Goal: Task Accomplishment & Management: Manage account settings

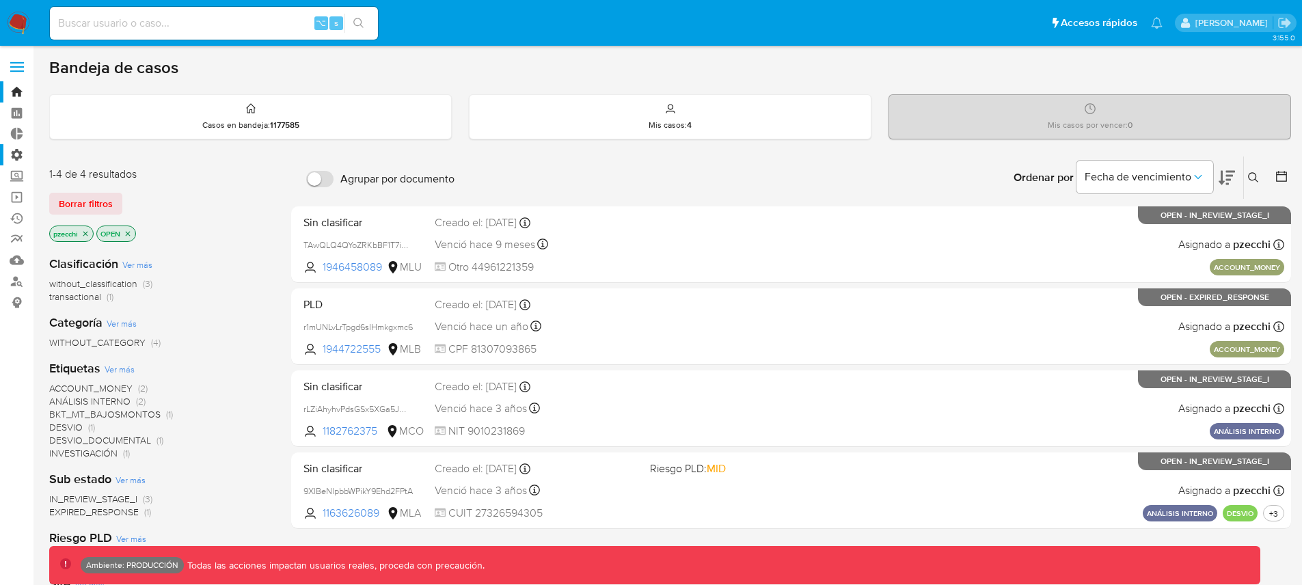
click at [19, 155] on label "Administración" at bounding box center [81, 154] width 163 height 21
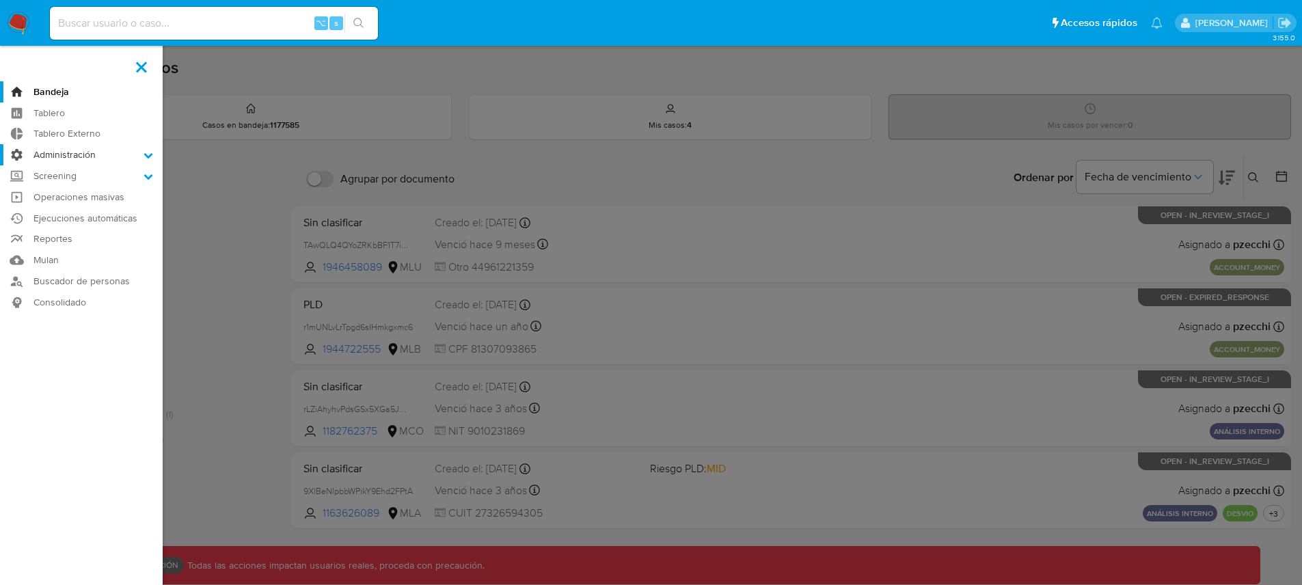
click at [0, 0] on input "Administración" at bounding box center [0, 0] width 0 height 0
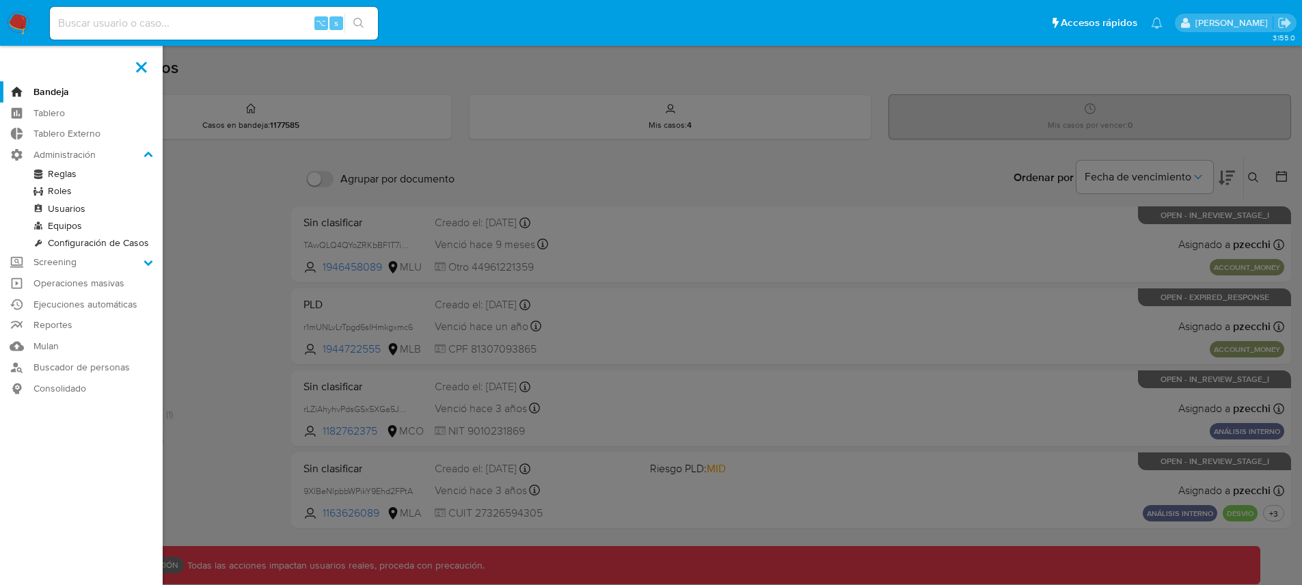
click at [73, 209] on link "Usuarios" at bounding box center [81, 208] width 163 height 17
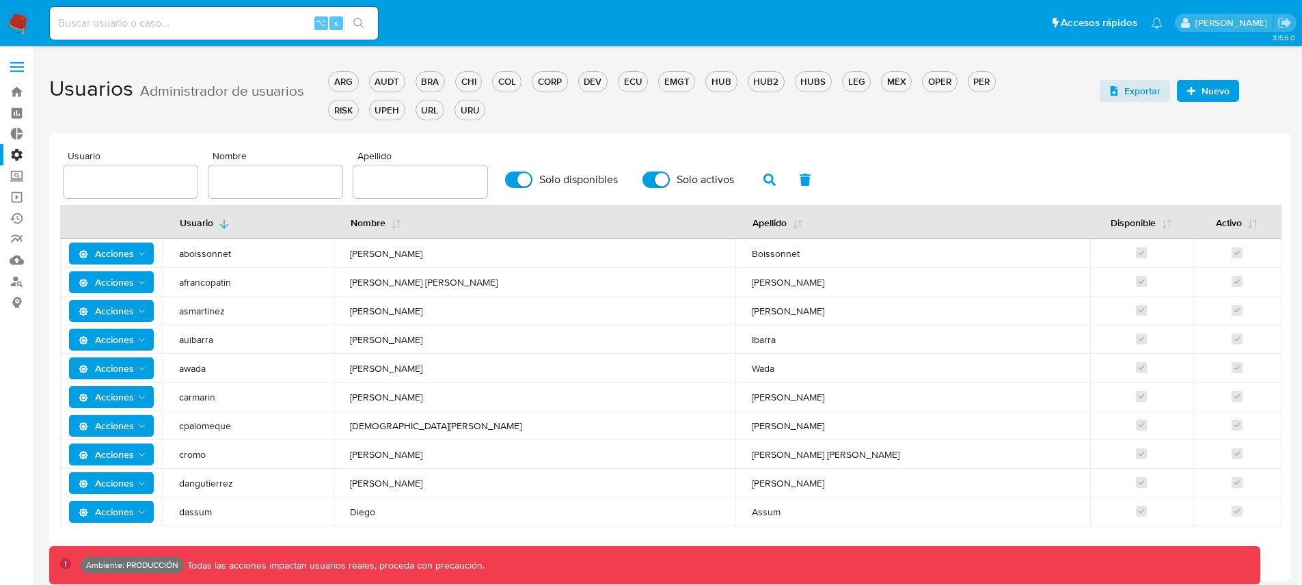
click at [389, 170] on div at bounding box center [420, 181] width 134 height 33
click at [391, 173] on div at bounding box center [420, 181] width 134 height 33
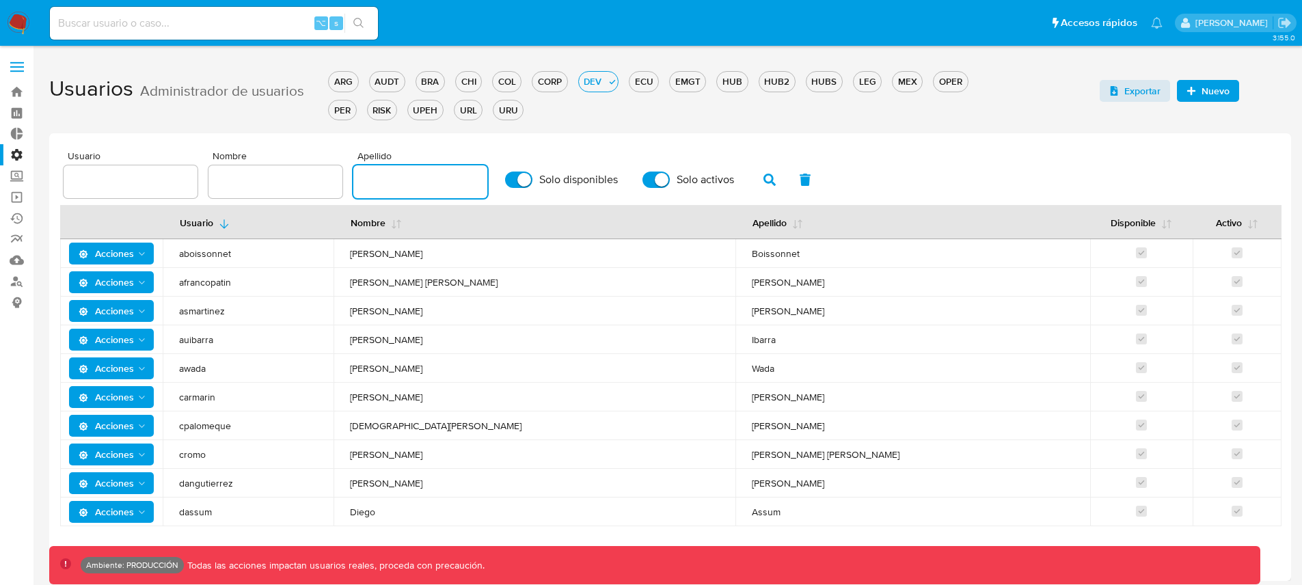
click at [396, 180] on input "text" at bounding box center [420, 182] width 134 height 18
type input "[PERSON_NAME]"
click at [764, 181] on icon "button" at bounding box center [770, 180] width 12 height 12
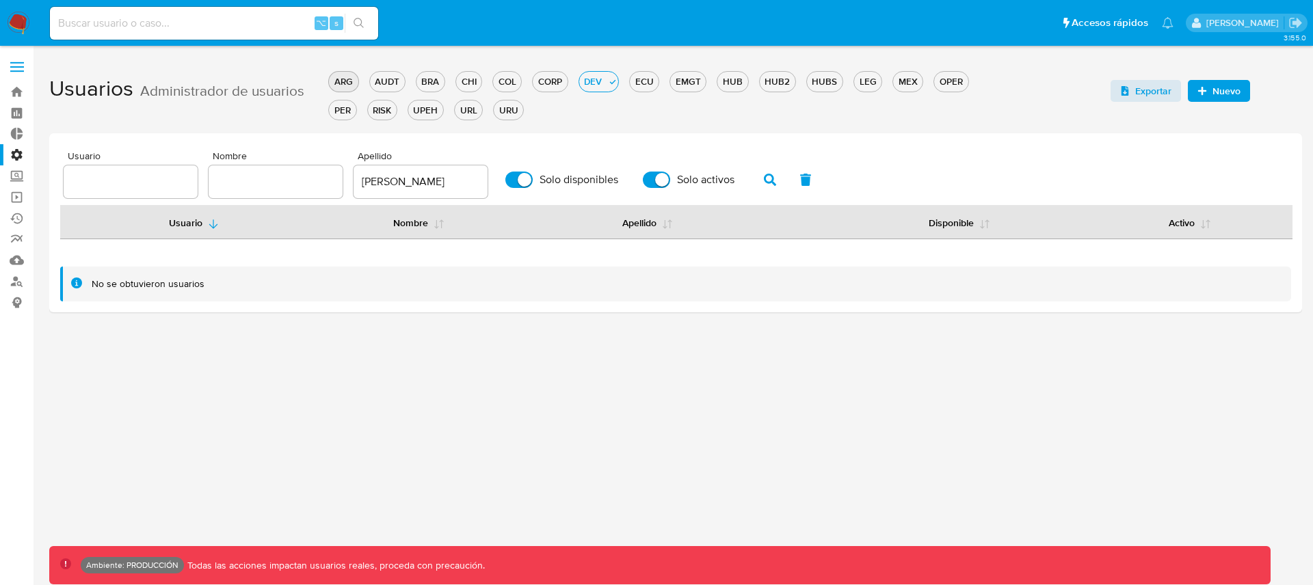
click at [347, 80] on div "ARG" at bounding box center [343, 81] width 29 height 13
click at [399, 85] on div "AUDT" at bounding box center [398, 81] width 35 height 13
click at [436, 83] on div "BRA" at bounding box center [441, 81] width 28 height 13
click at [559, 81] on div "CORP" at bounding box center [561, 81] width 34 height 13
click at [643, 172] on input "Solo activos" at bounding box center [656, 180] width 27 height 16
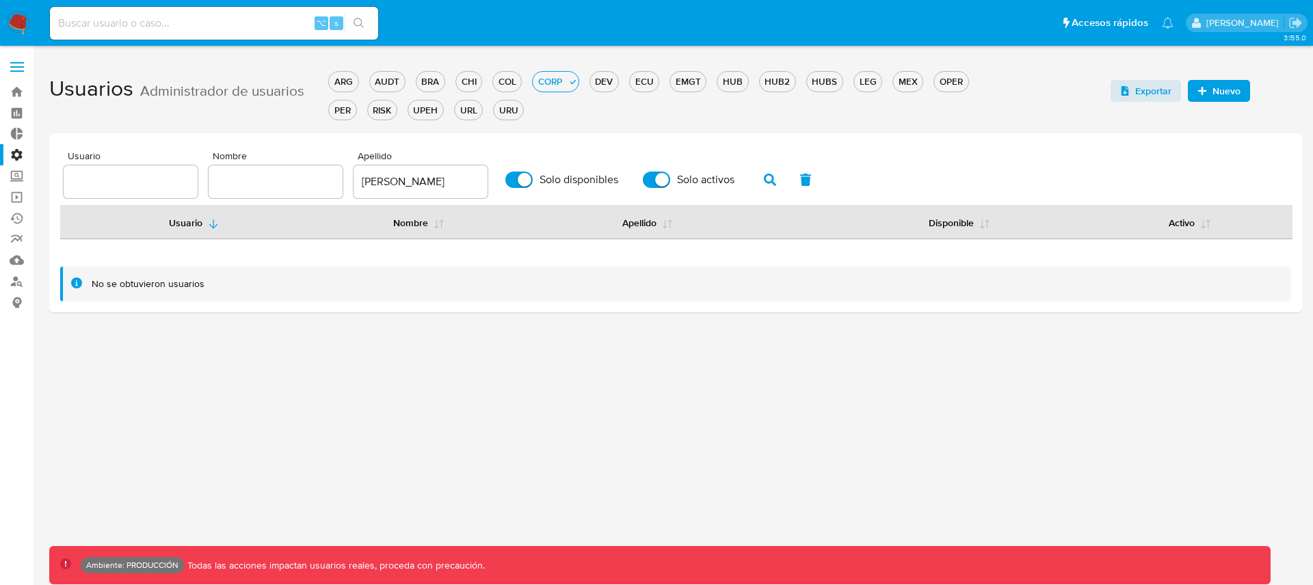
checkbox input "false"
click at [567, 182] on span "Solo disponibles" at bounding box center [578, 180] width 79 height 14
click at [533, 182] on input "Solo disponibles" at bounding box center [518, 180] width 27 height 16
checkbox input "false"
click at [764, 178] on icon "button" at bounding box center [770, 180] width 12 height 12
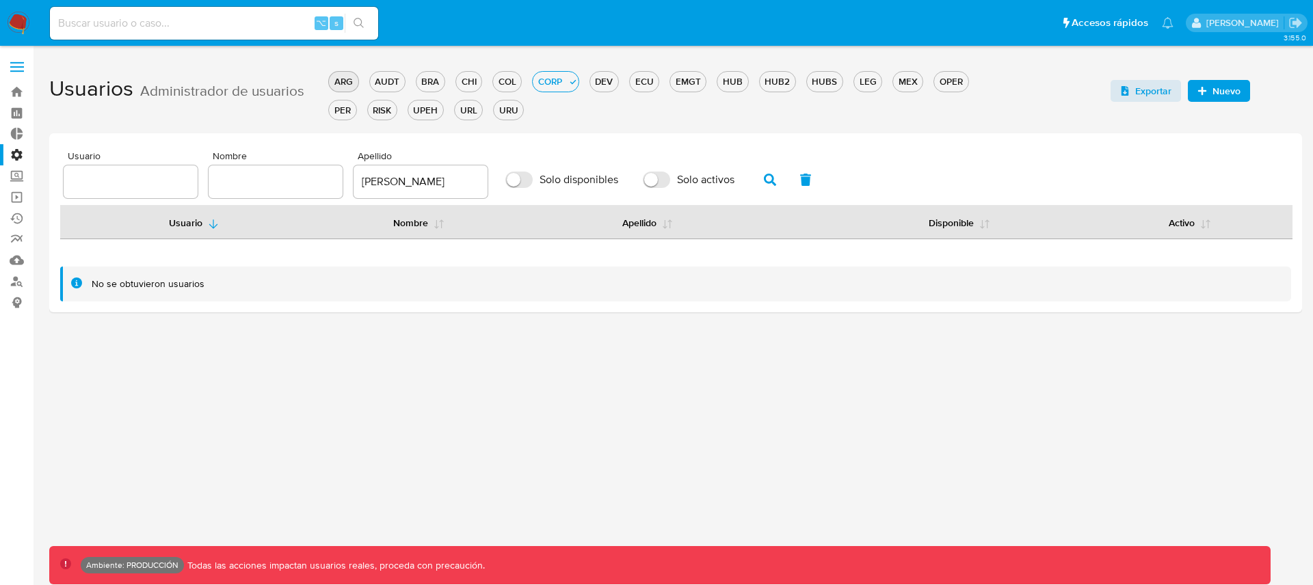
click at [344, 79] on div "ARG" at bounding box center [343, 81] width 29 height 13
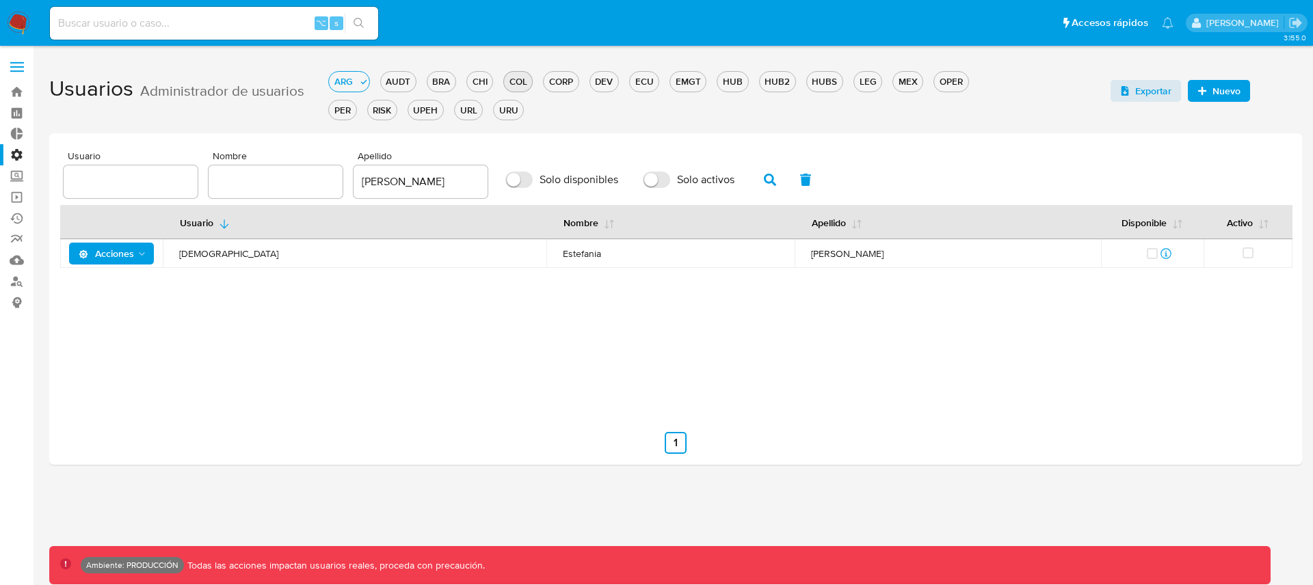
click at [528, 77] on div "COL" at bounding box center [518, 81] width 28 height 13
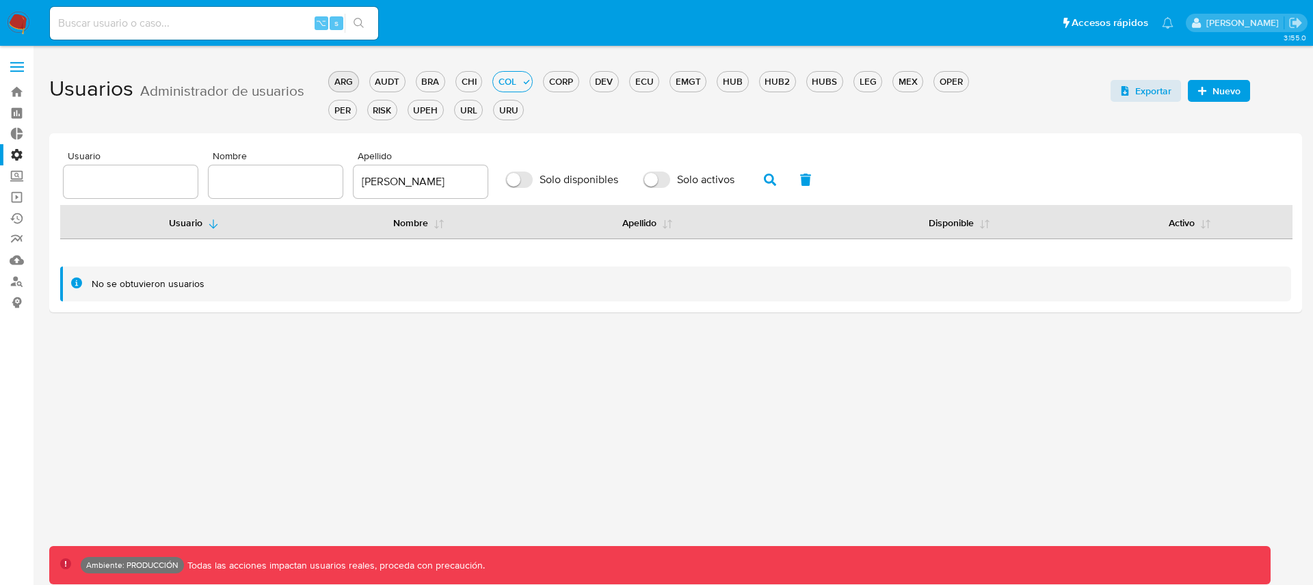
click at [356, 75] on div "ARG" at bounding box center [343, 81] width 29 height 13
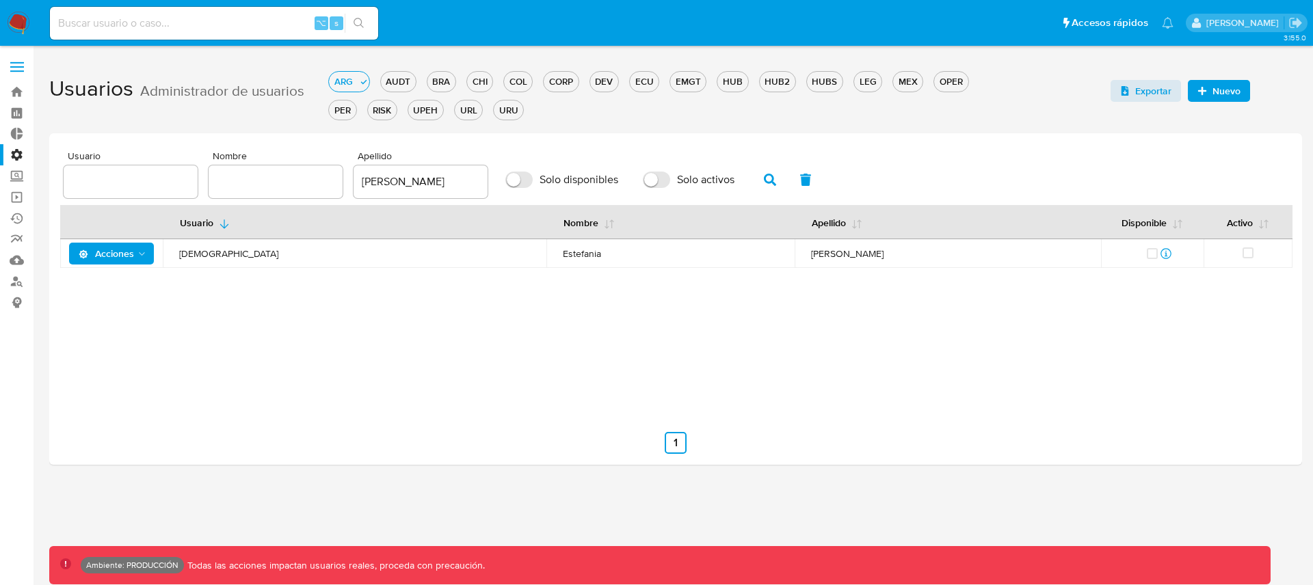
click at [358, 114] on div "ARG AUDT BRA CHI COL CORP DEV ECU EMGT HUB HUB2 HUBS LEG MEX OPER PER RISK UPEH…" at bounding box center [670, 94] width 684 height 57
click at [345, 112] on div "PER" at bounding box center [342, 110] width 27 height 13
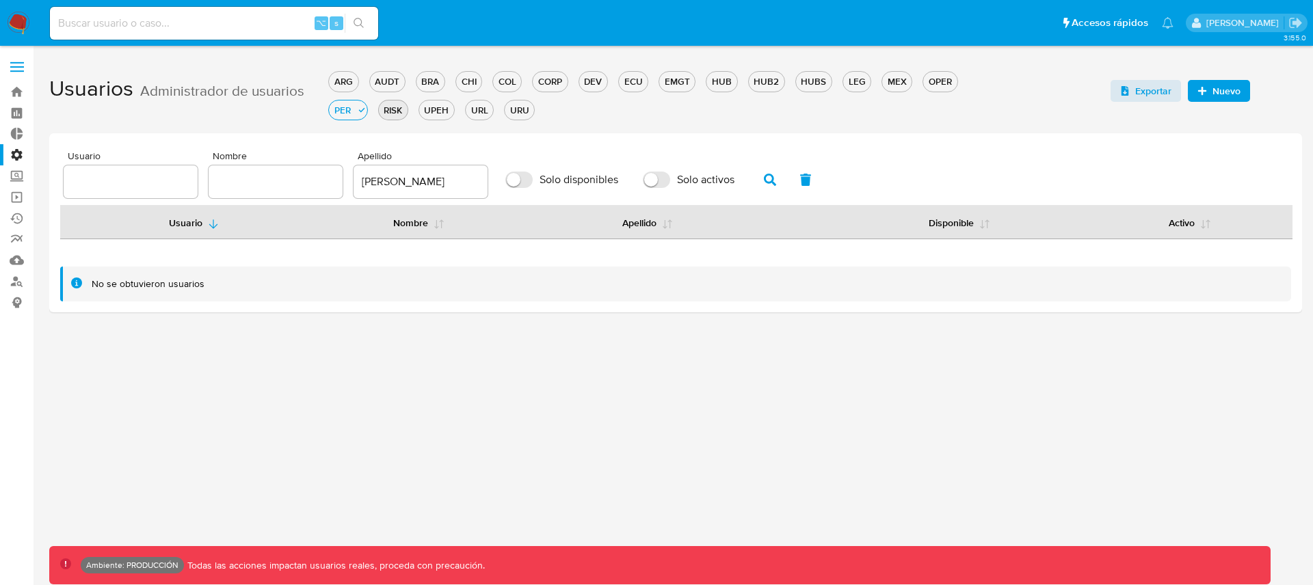
click at [393, 112] on div "RISK" at bounding box center [393, 110] width 29 height 13
click at [440, 113] on div "URL" at bounding box center [440, 110] width 27 height 13
click at [476, 114] on div "URU" at bounding box center [480, 110] width 29 height 13
click at [980, 85] on div "PER" at bounding box center [982, 81] width 27 height 13
click at [935, 82] on div "OPER" at bounding box center [940, 81] width 34 height 13
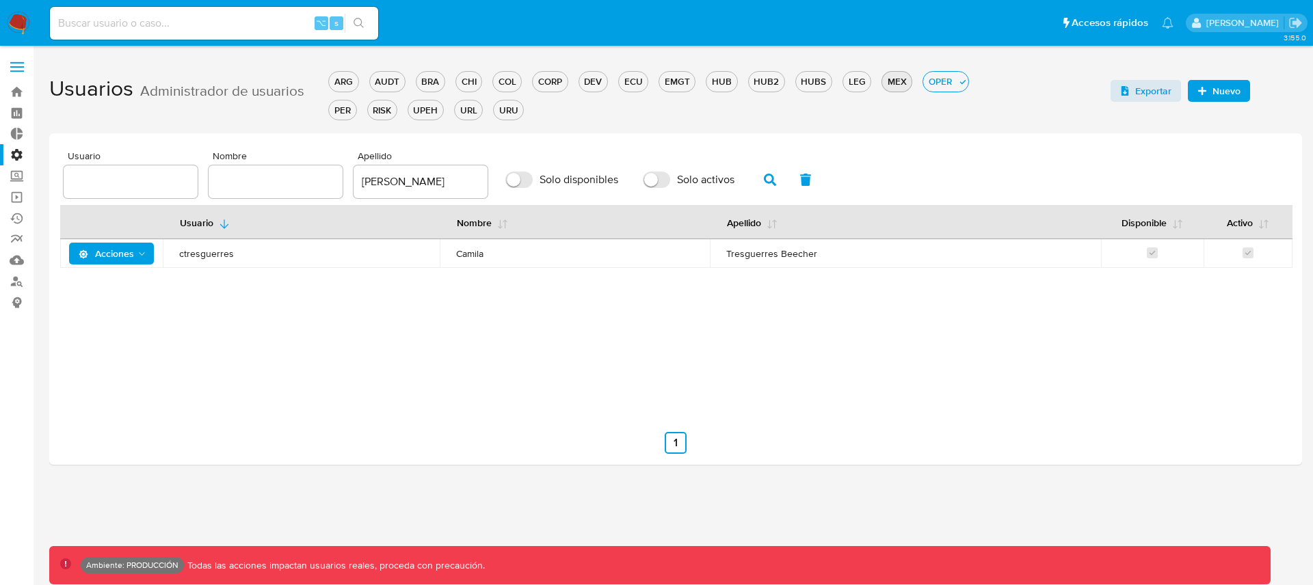
click at [887, 87] on div "MEX" at bounding box center [896, 81] width 29 height 13
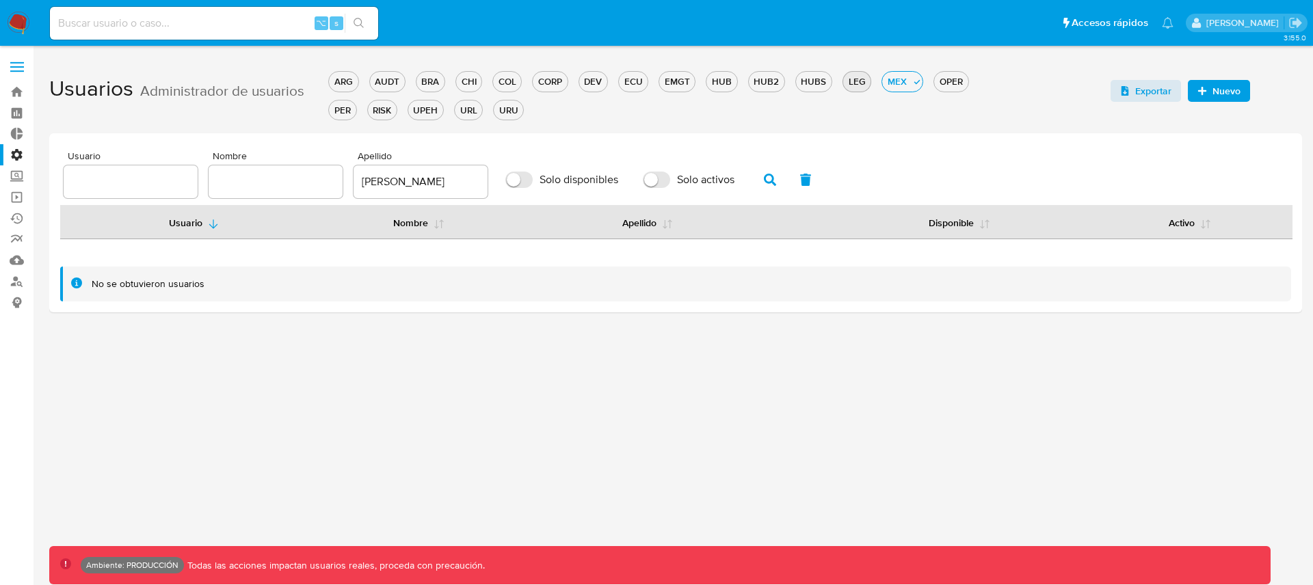
click at [855, 83] on div "LEG" at bounding box center [856, 81] width 27 height 13
click at [811, 83] on div "HUBS" at bounding box center [814, 81] width 36 height 13
click at [762, 83] on div "HUB2" at bounding box center [767, 81] width 36 height 13
click at [721, 85] on div "HUB" at bounding box center [721, 81] width 30 height 13
click at [678, 82] on div "EMGT" at bounding box center [677, 81] width 36 height 13
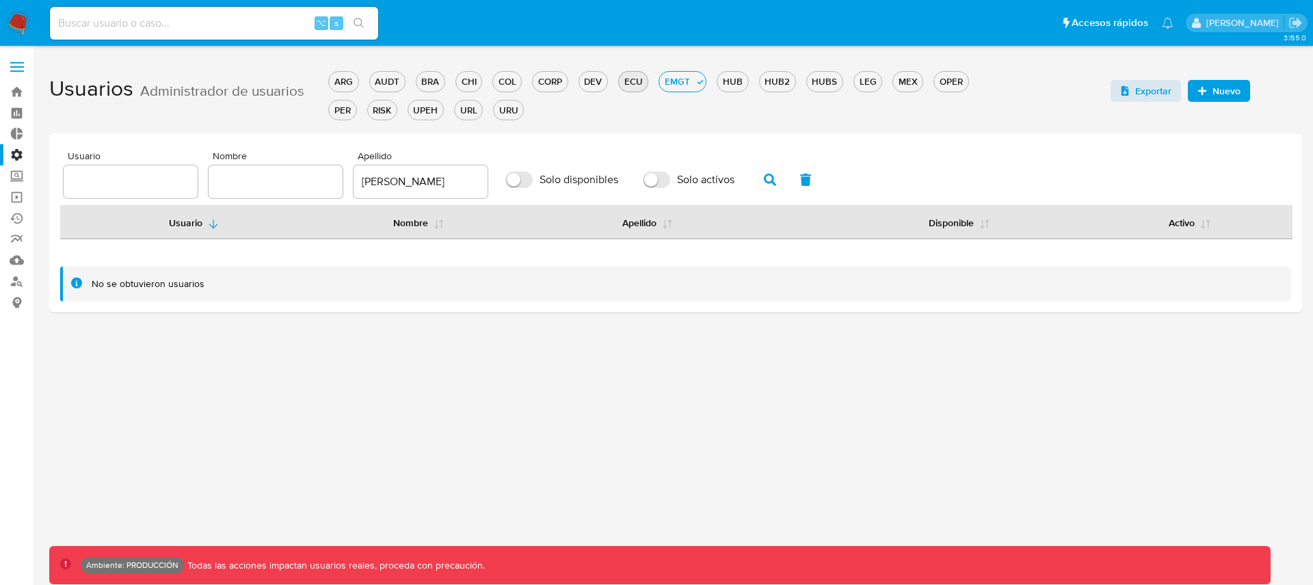
click at [630, 81] on div "ECU" at bounding box center [633, 81] width 29 height 13
click at [593, 85] on div "DEV" at bounding box center [593, 81] width 28 height 13
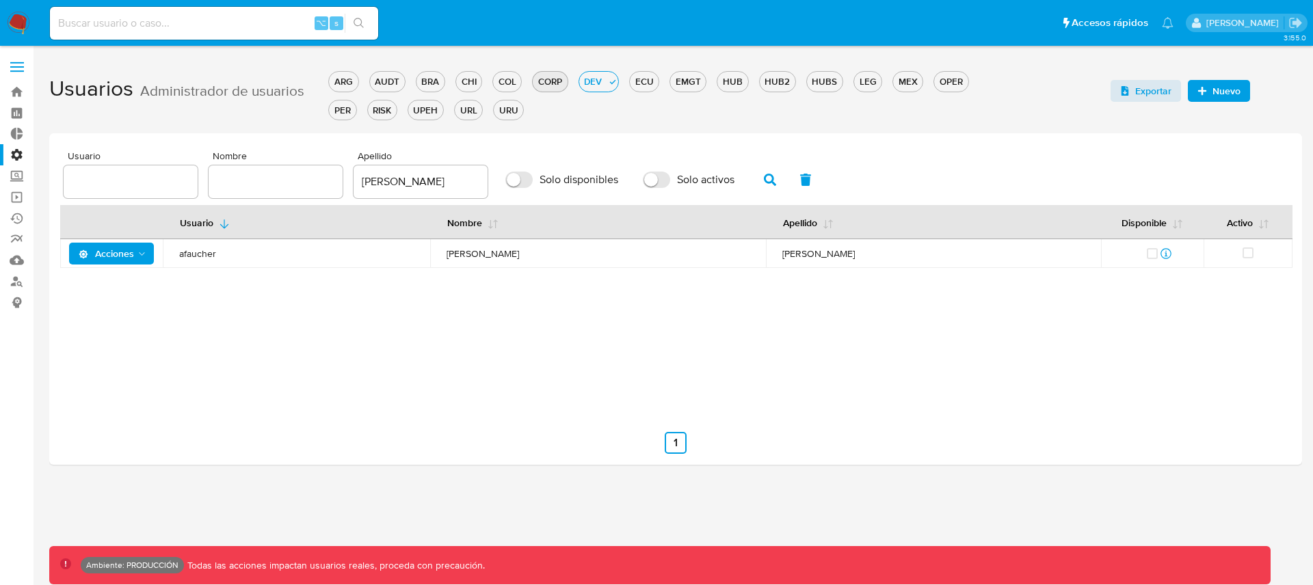
click at [559, 86] on div "CORP" at bounding box center [550, 81] width 34 height 13
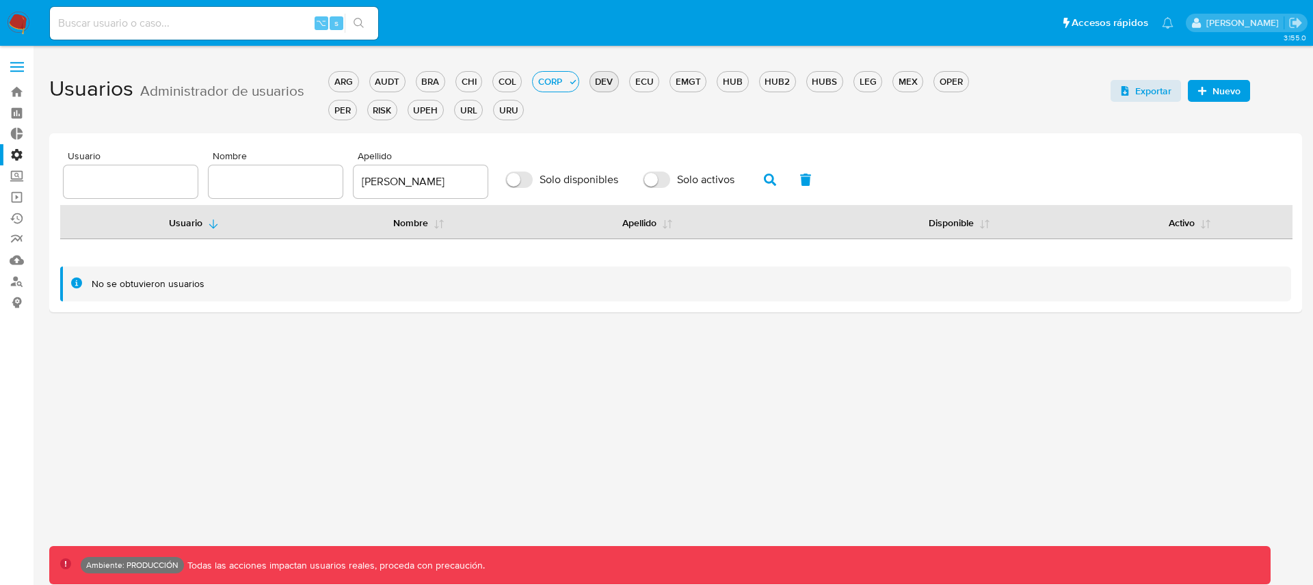
click at [600, 84] on div "DEV" at bounding box center [604, 81] width 28 height 13
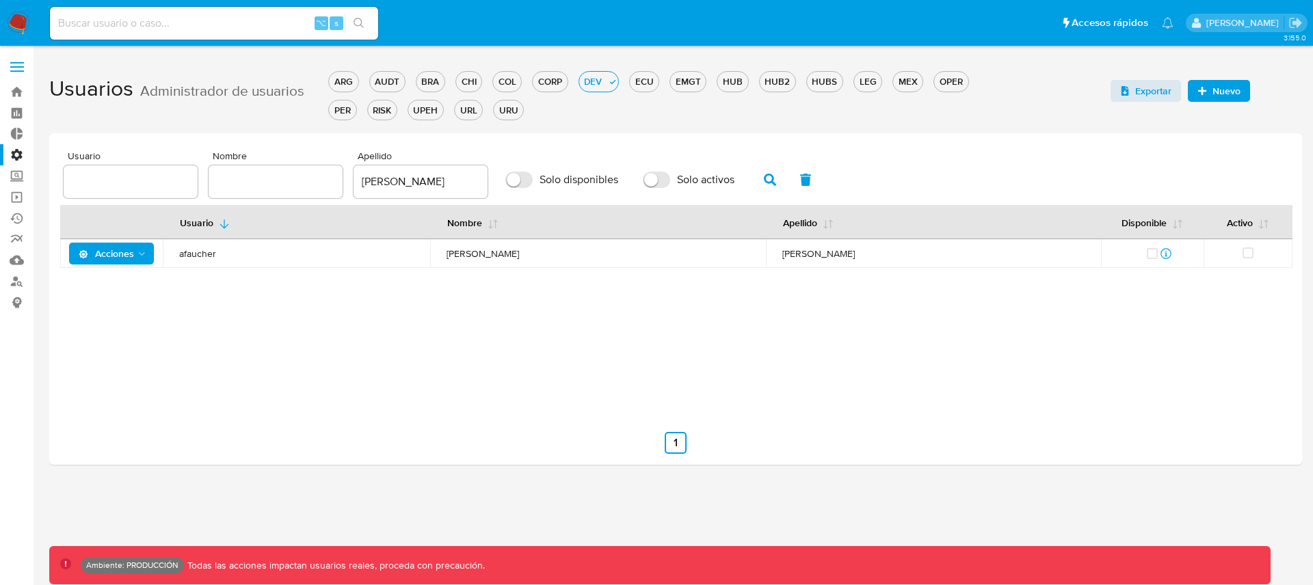
drag, startPoint x: 328, startPoint y: 179, endPoint x: 281, endPoint y: 176, distance: 47.3
click at [282, 176] on div "Usuario Nombre Apellido [PERSON_NAME] Solo disponibles Solo activos" at bounding box center [676, 174] width 1224 height 47
click at [764, 183] on icon "button" at bounding box center [770, 180] width 12 height 12
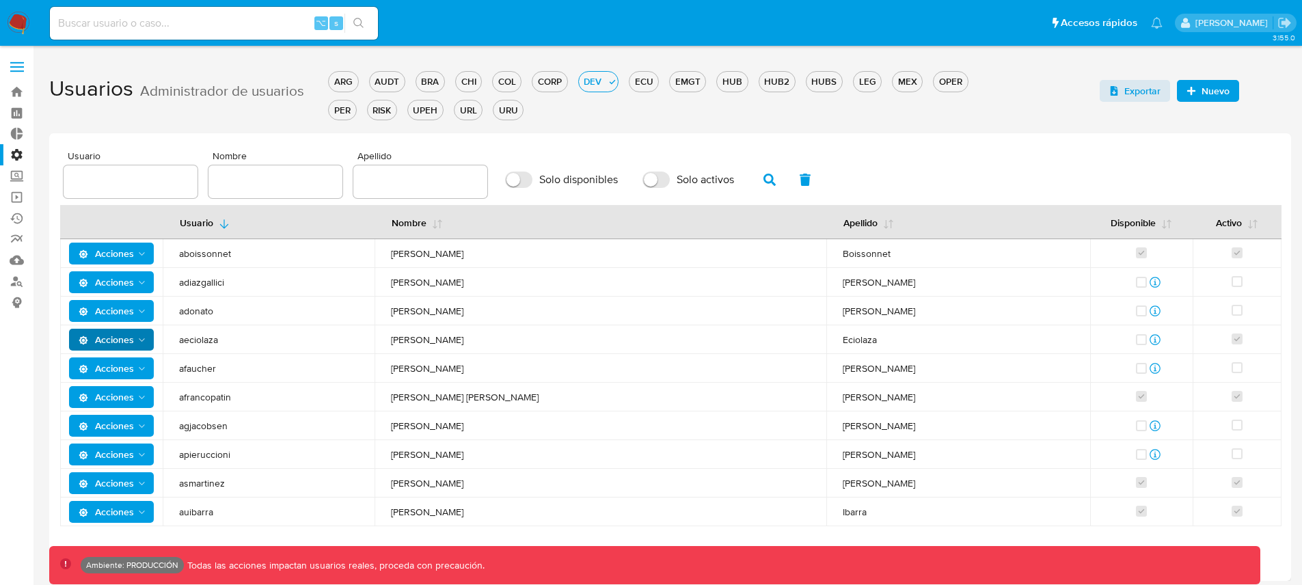
click at [115, 338] on span "Acciones" at bounding box center [106, 340] width 55 height 22
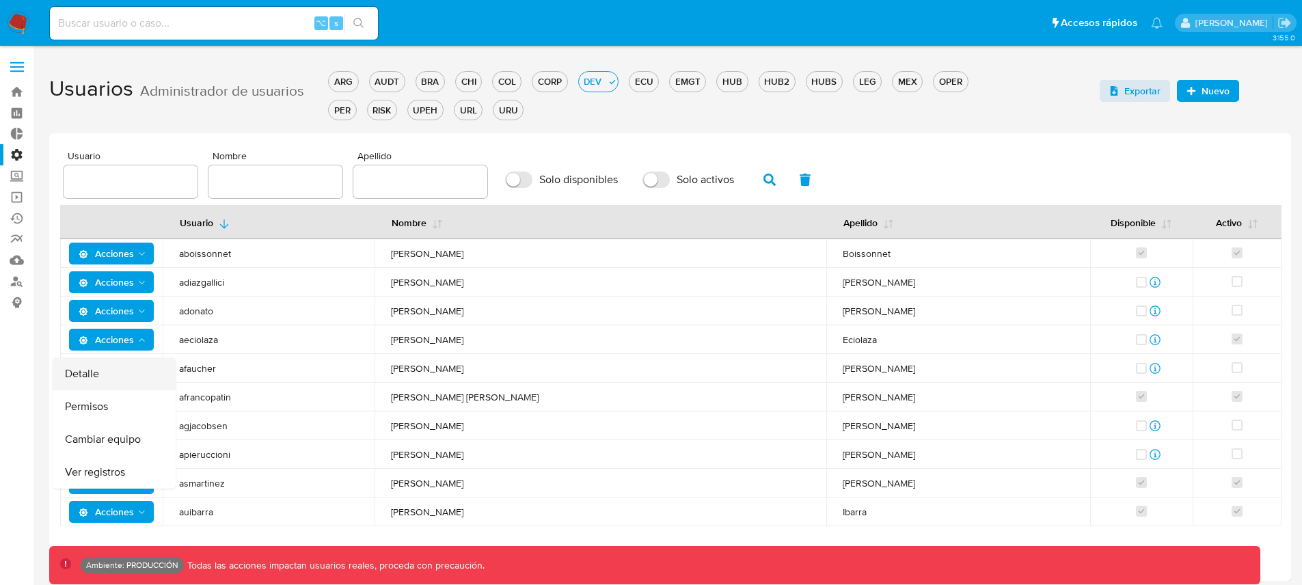
click at [118, 377] on button "Detalle" at bounding box center [114, 374] width 123 height 33
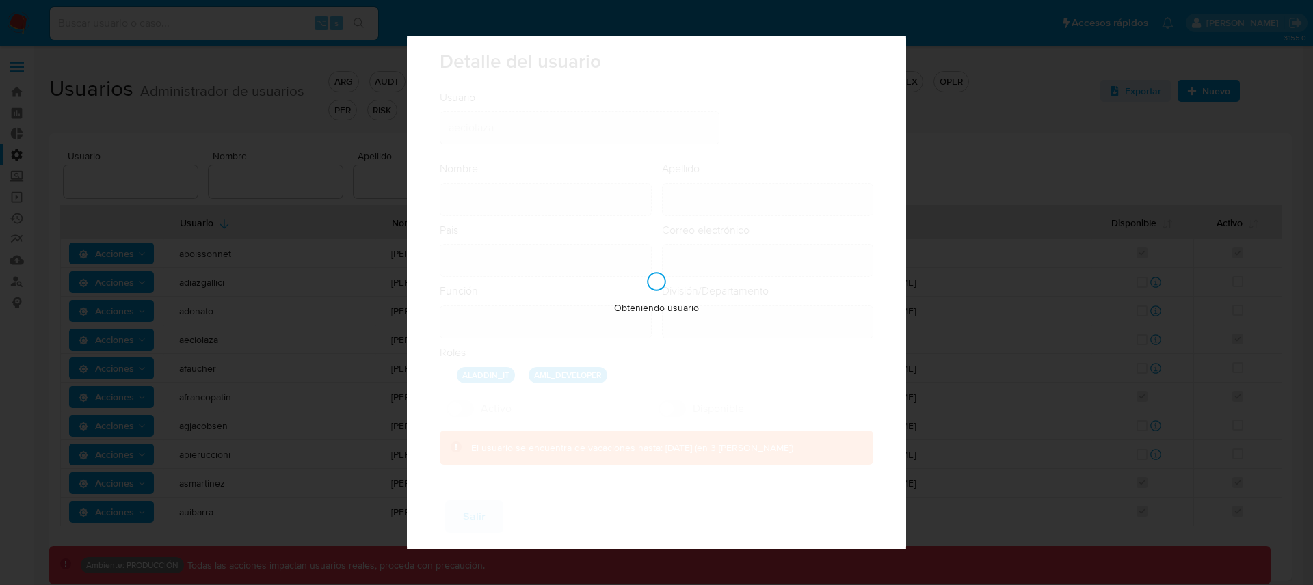
type input "[PERSON_NAME]"
type input "Eciolaza"
type input "[GEOGRAPHIC_DATA]"
type input "[PERSON_NAME][EMAIL_ADDRESS][DOMAIN_NAME]"
type input "Analista - IT (80001686)"
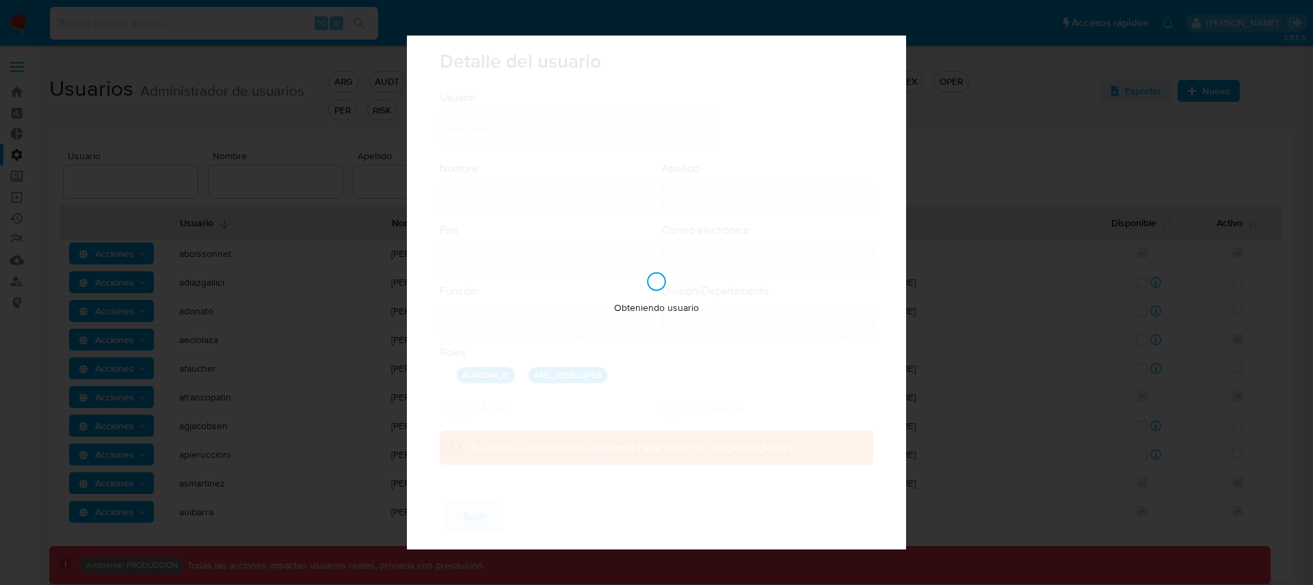
type input "IT IT & Product Risk & Compliance"
checkbox input "true"
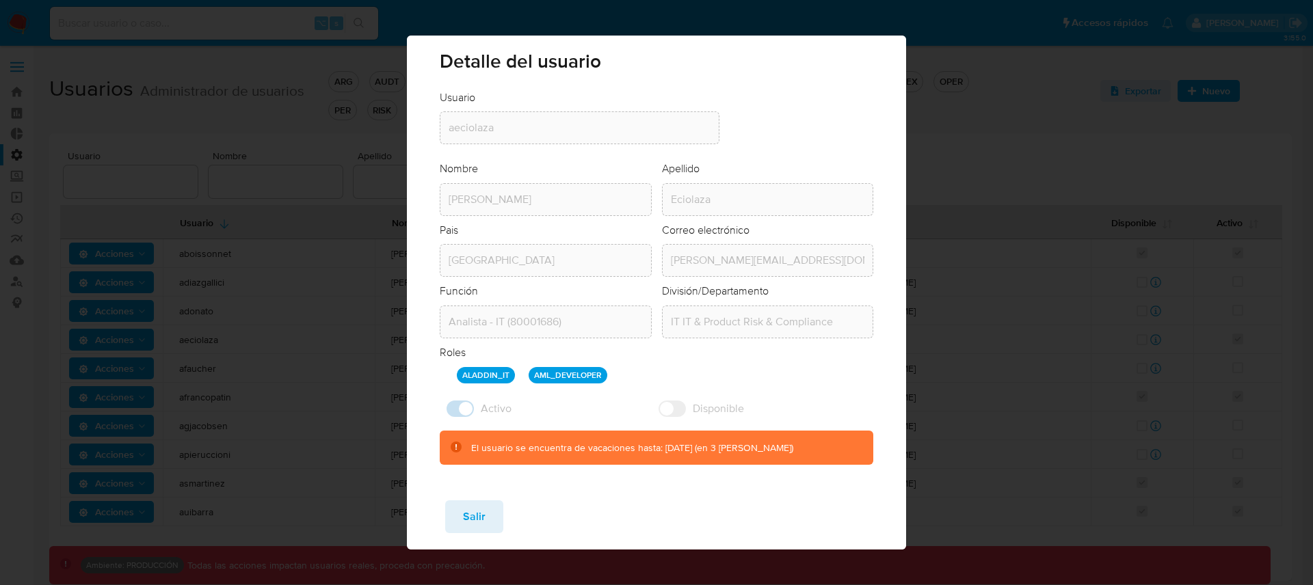
drag, startPoint x: 472, startPoint y: 449, endPoint x: 656, endPoint y: 450, distance: 183.9
click at [656, 450] on div "El usuario se encuentra de vacaciones hasta: [DATE] (en 3 [PERSON_NAME])" at bounding box center [632, 448] width 322 height 13
click at [481, 522] on span "Salir" at bounding box center [474, 517] width 23 height 30
checkbox input "false"
checkbox input "true"
